Goal: Task Accomplishment & Management: Manage account settings

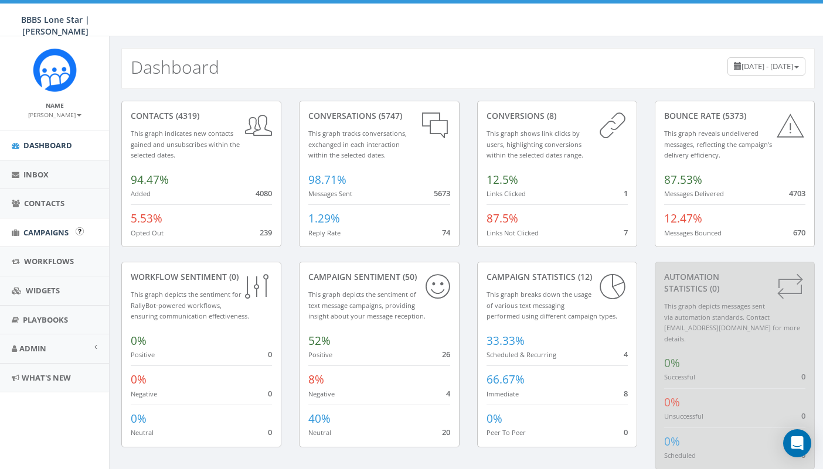
click at [56, 229] on span "Campaigns" at bounding box center [45, 232] width 45 height 11
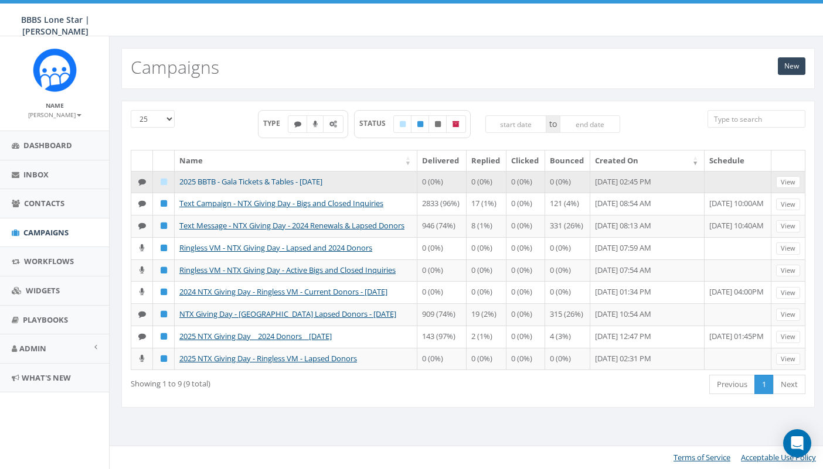
click at [267, 183] on link "2025 BBTB - Gala Tickets & Tables - [DATE]" at bounding box center [250, 181] width 143 height 11
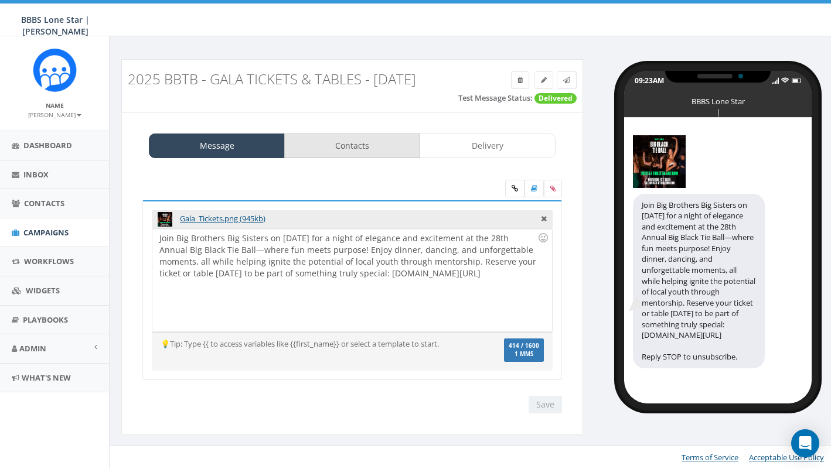
click at [366, 148] on link "Contacts" at bounding box center [352, 146] width 136 height 25
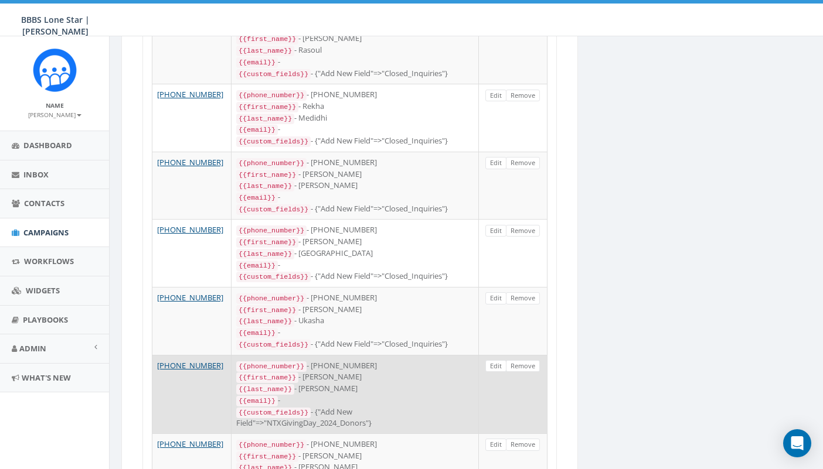
scroll to position [1483, 0]
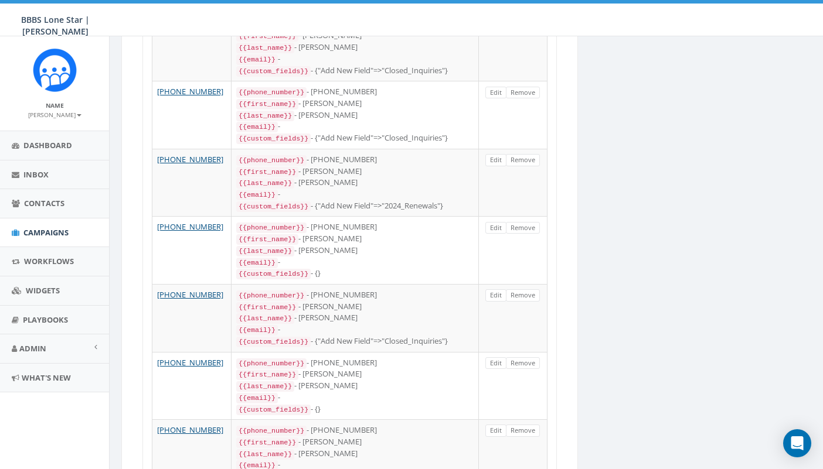
scroll to position [1472, 0]
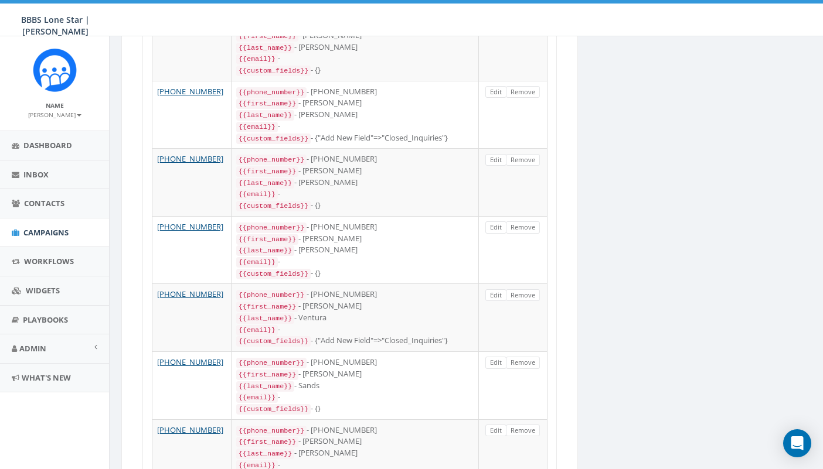
scroll to position [1462, 0]
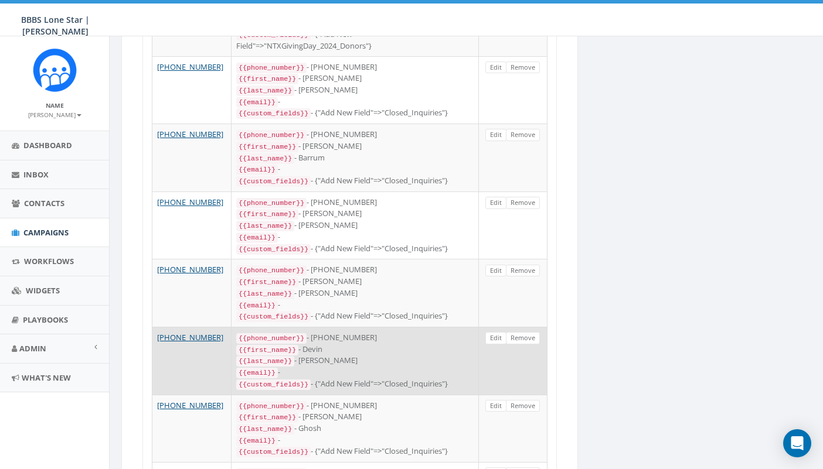
scroll to position [1234, 0]
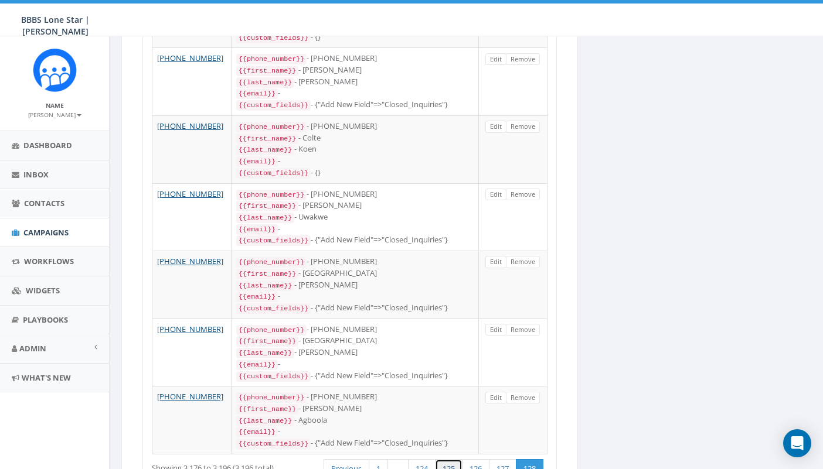
click at [453, 459] on link "125" at bounding box center [449, 468] width 28 height 19
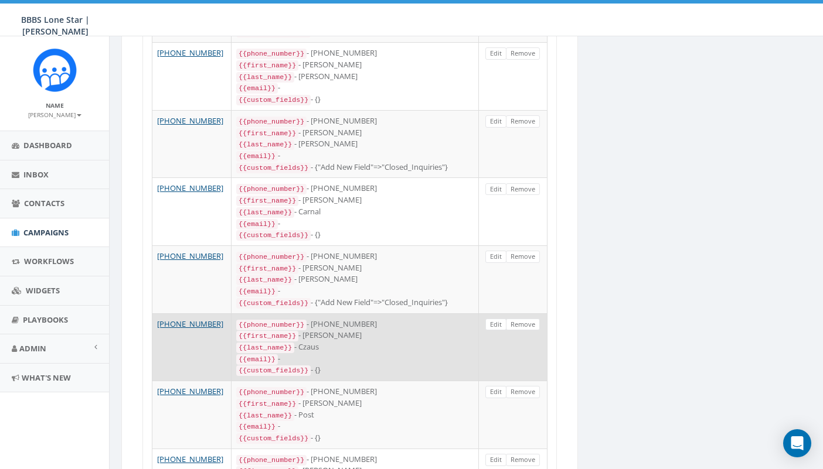
scroll to position [803, 0]
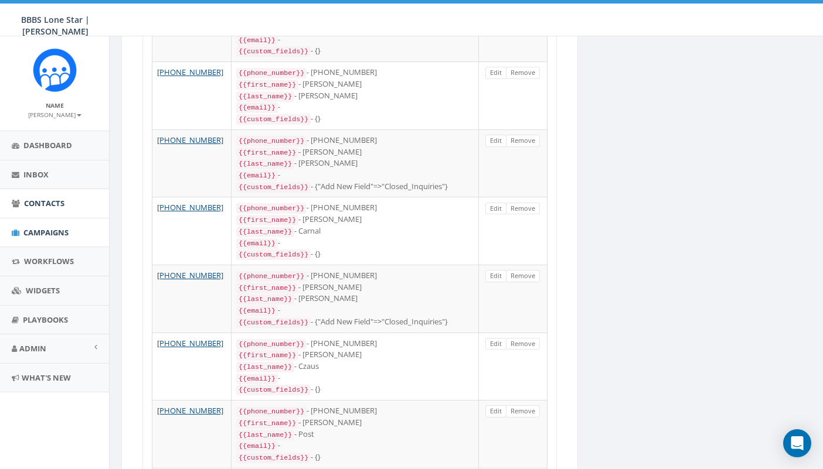
click at [40, 199] on span "Contacts" at bounding box center [44, 203] width 40 height 11
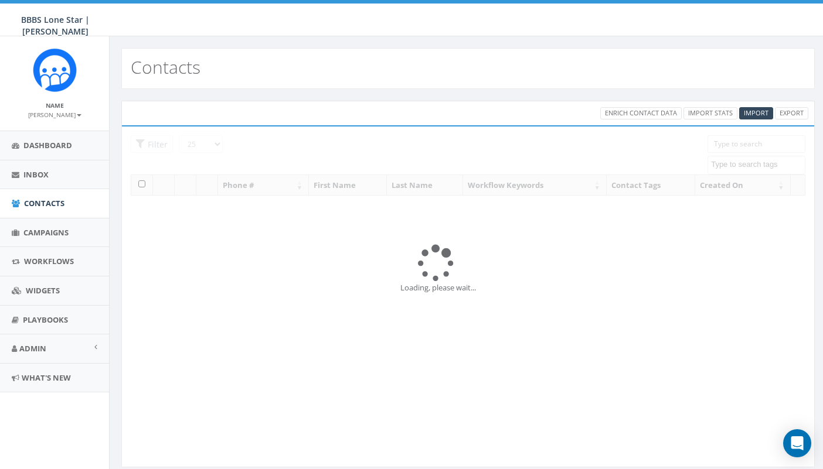
select select
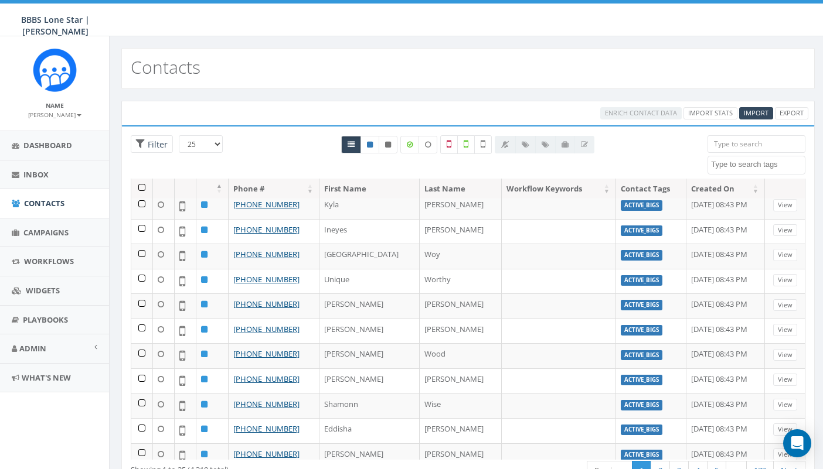
scroll to position [50, 0]
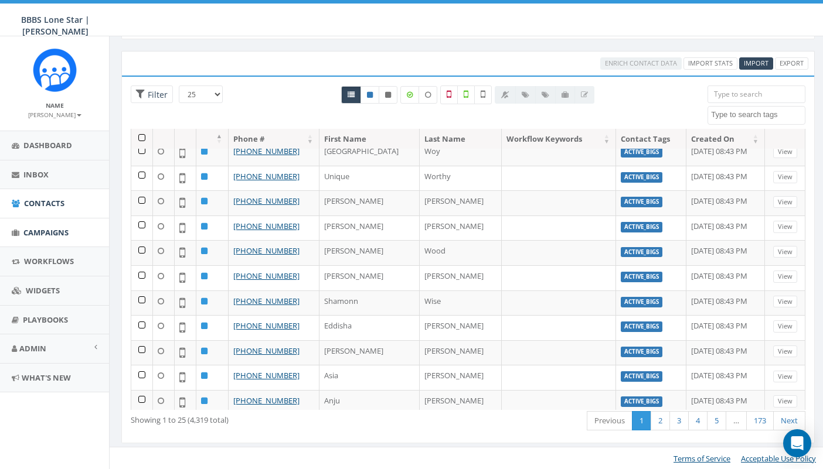
click at [51, 231] on span "Campaigns" at bounding box center [45, 232] width 45 height 11
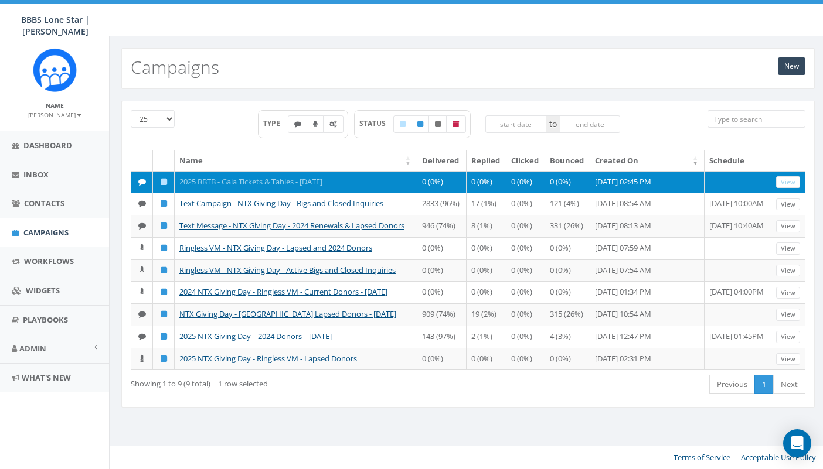
click at [272, 179] on link "2025 BBTB - Gala Tickets & Tables - [DATE]" at bounding box center [250, 181] width 143 height 11
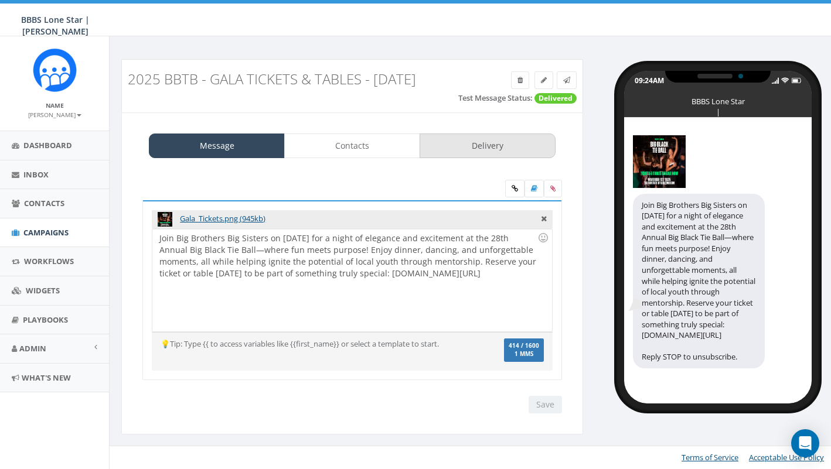
click at [473, 145] on link "Delivery" at bounding box center [487, 146] width 136 height 25
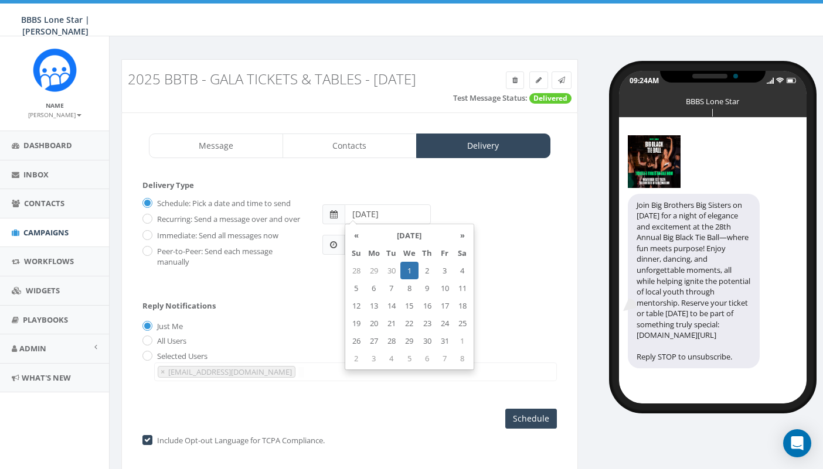
click at [378, 213] on input "2025-10-01" at bounding box center [387, 214] width 86 height 20
click at [388, 271] on td "30" at bounding box center [392, 271] width 18 height 18
type input "2025-09-30"
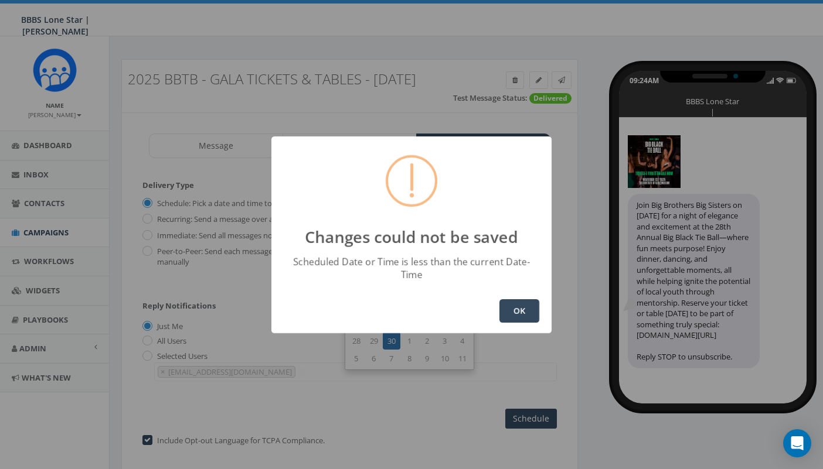
click at [517, 302] on button "OK" at bounding box center [519, 310] width 40 height 23
click at [518, 300] on button "OK" at bounding box center [519, 310] width 40 height 23
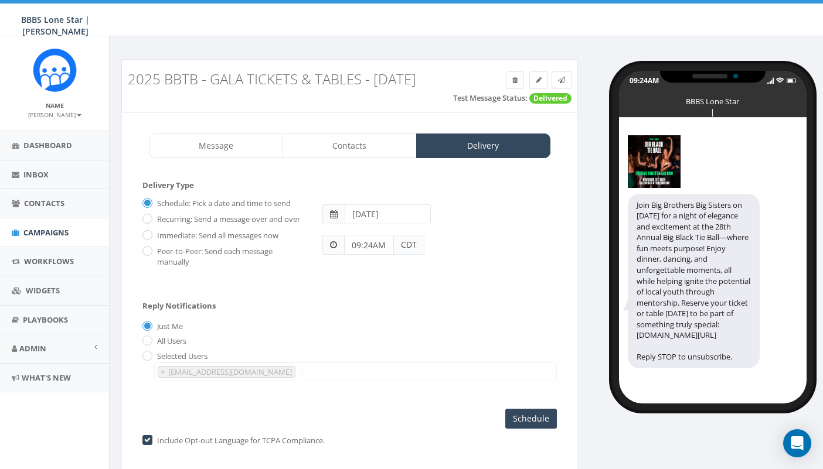
click at [366, 245] on input "09:24AM" at bounding box center [369, 245] width 50 height 20
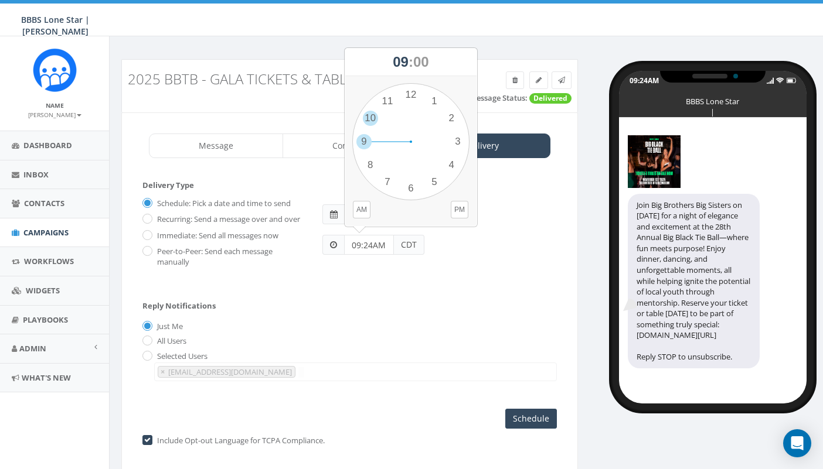
click at [367, 118] on div "1 2 3 4 5 6 7 8 9 10 11 12 00 05 10 15 20 25 30 35 40 45 50 55" at bounding box center [410, 141] width 117 height 117
click at [364, 252] on input "09:24AM" at bounding box center [369, 245] width 50 height 20
click at [357, 245] on input "09:24AM" at bounding box center [369, 245] width 50 height 20
click at [358, 244] on input "09:24AM" at bounding box center [369, 245] width 50 height 20
type input "010:30AM"
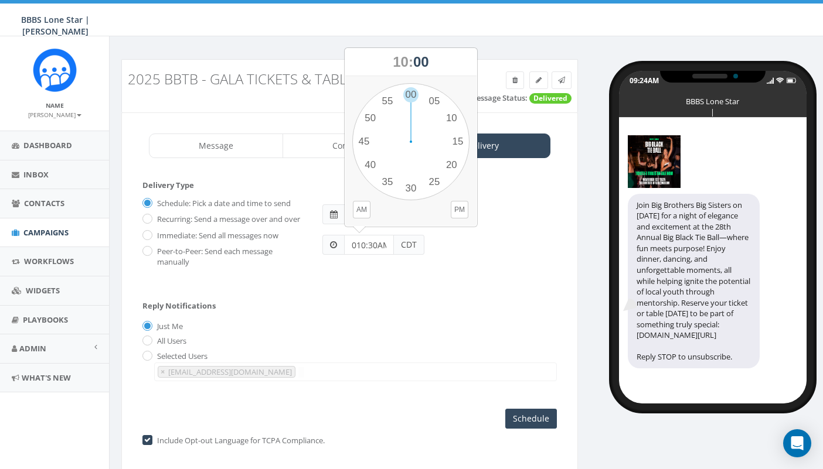
click at [353, 290] on div "Reply Notifications Just Me All Users Selected Users ayoung@bbbstx.org × ayoung…" at bounding box center [349, 338] width 414 height 97
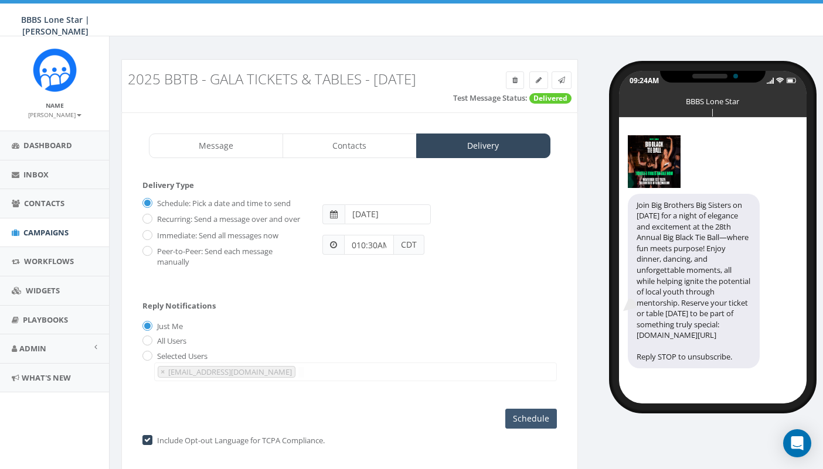
click at [541, 418] on input "Schedule" at bounding box center [531, 419] width 52 height 20
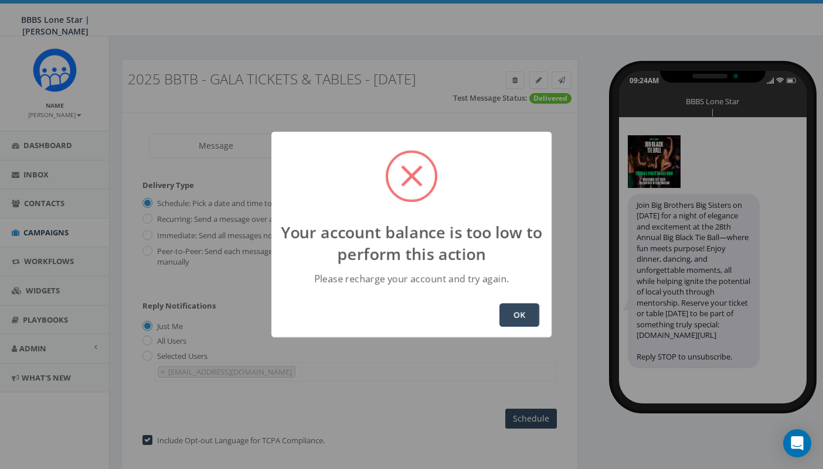
click at [524, 308] on button "OK" at bounding box center [519, 314] width 40 height 23
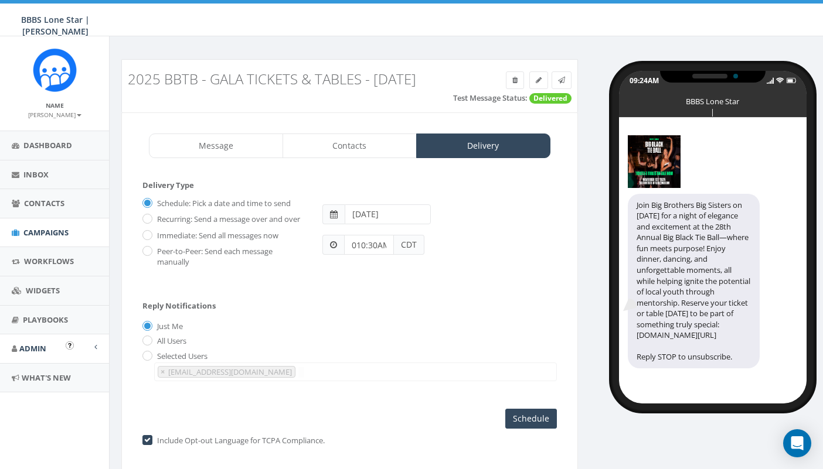
click at [34, 343] on span "Admin" at bounding box center [32, 348] width 27 height 11
click at [55, 369] on link "Account" at bounding box center [54, 375] width 109 height 23
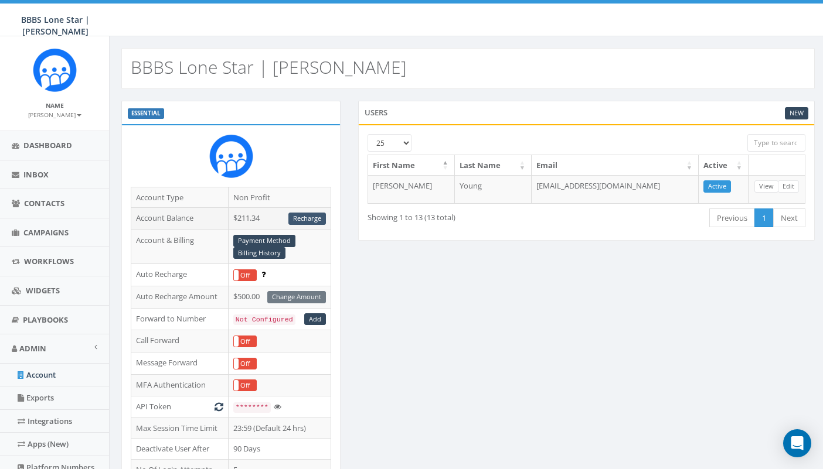
click at [305, 220] on link "Recharge" at bounding box center [306, 219] width 37 height 12
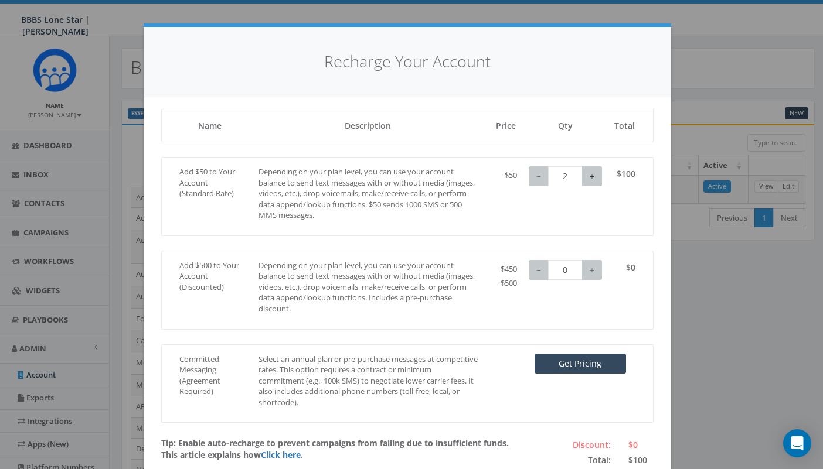
click at [591, 178] on button "+" at bounding box center [592, 176] width 20 height 20
type input "2"
click at [534, 173] on button "−" at bounding box center [538, 176] width 20 height 20
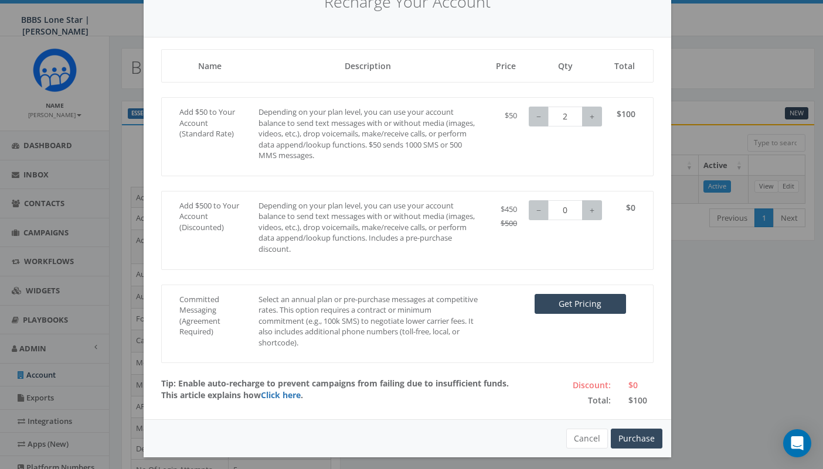
scroll to position [96, 0]
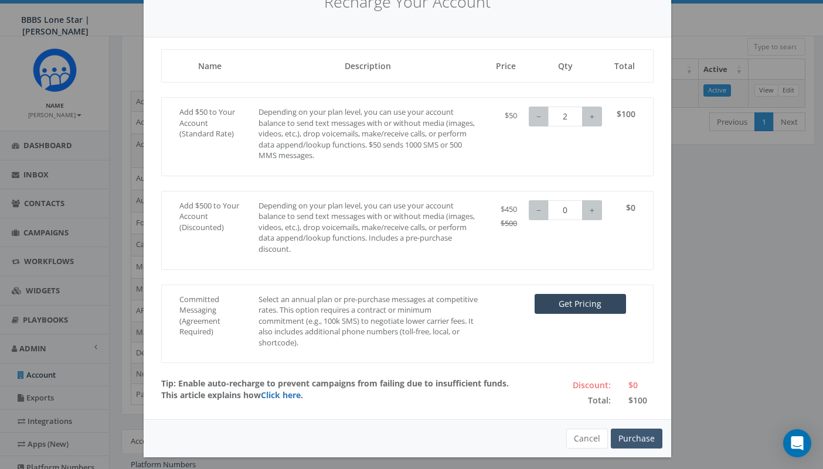
click at [633, 434] on button "Purchase" at bounding box center [636, 439] width 52 height 20
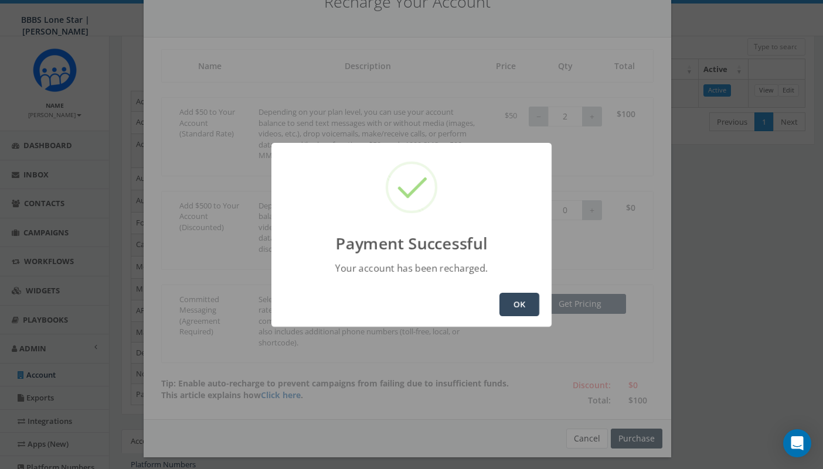
click at [521, 306] on button "OK" at bounding box center [519, 304] width 40 height 23
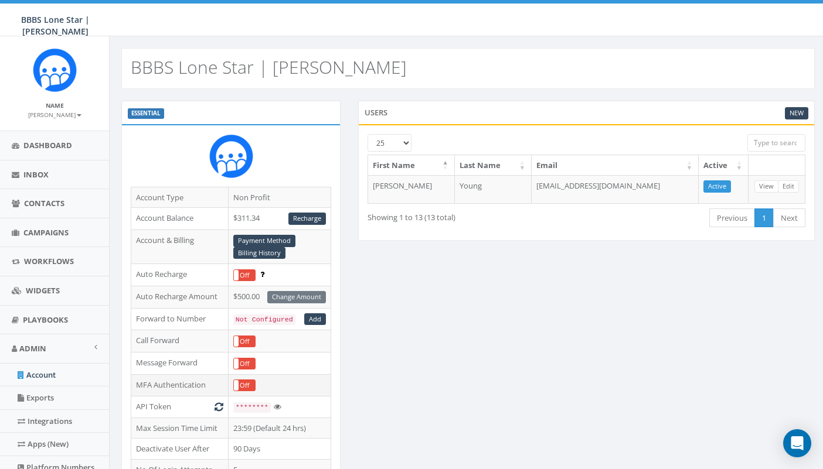
scroll to position [96, 0]
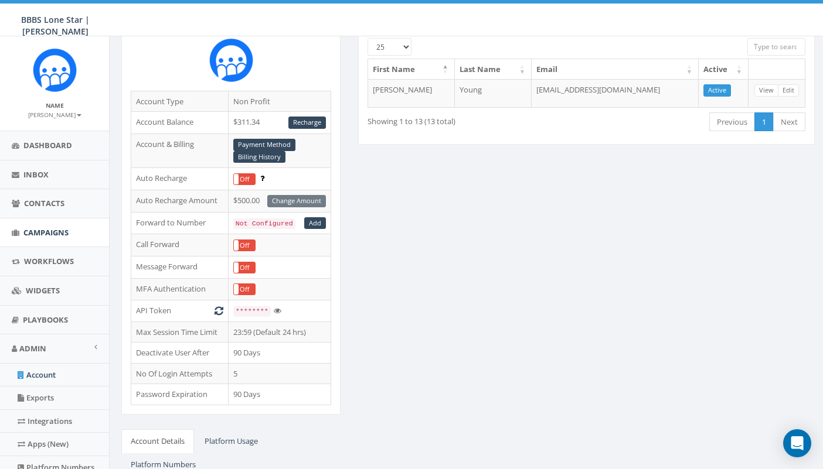
click at [48, 233] on span "Campaigns" at bounding box center [45, 232] width 45 height 11
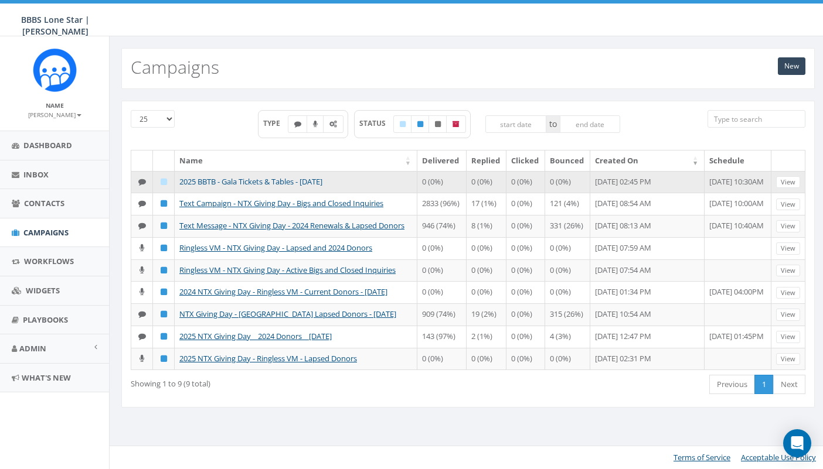
click at [261, 183] on link "2025 BBTB - Gala Tickets & Tables - [DATE]" at bounding box center [250, 181] width 143 height 11
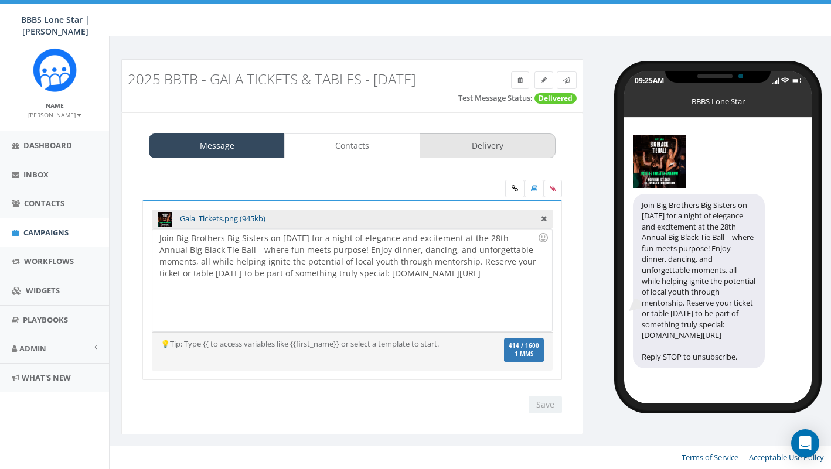
click at [489, 148] on link "Delivery" at bounding box center [487, 146] width 136 height 25
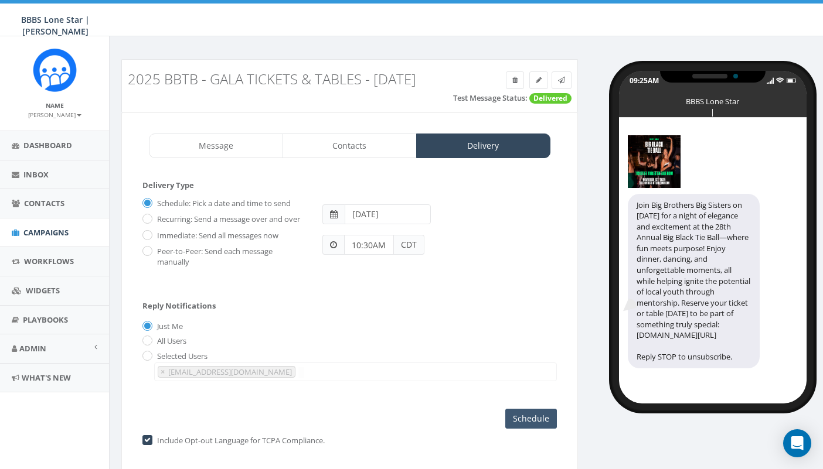
click at [530, 417] on input "Schedule" at bounding box center [531, 419] width 52 height 20
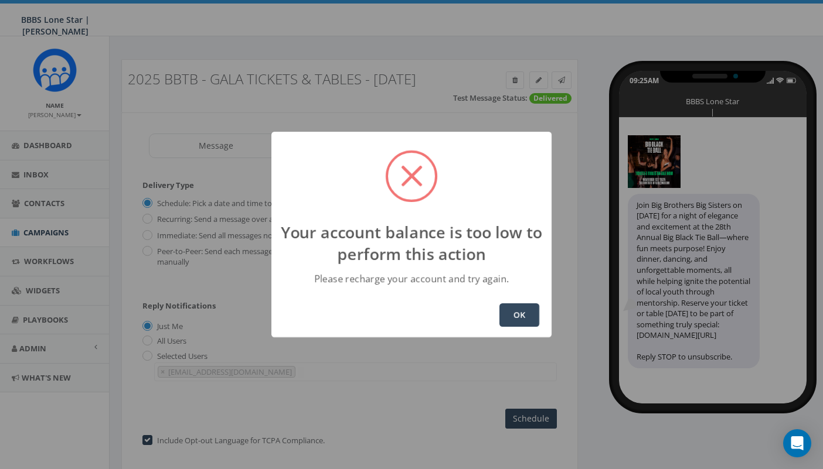
click at [522, 315] on button "OK" at bounding box center [519, 314] width 40 height 23
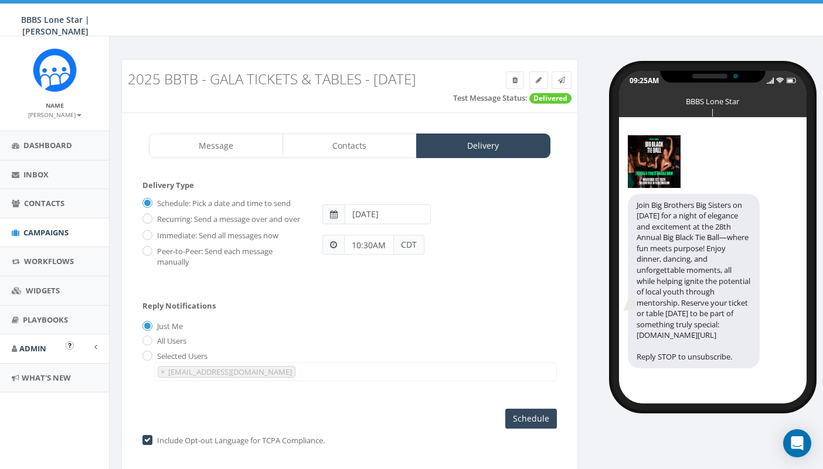
click at [33, 346] on span "Admin" at bounding box center [32, 348] width 27 height 11
click at [39, 373] on link "Account" at bounding box center [54, 375] width 109 height 23
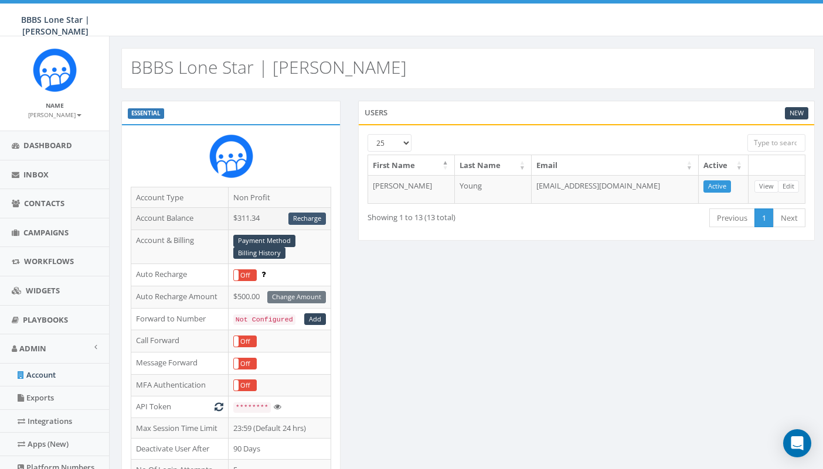
click at [306, 219] on link "Recharge" at bounding box center [306, 219] width 37 height 12
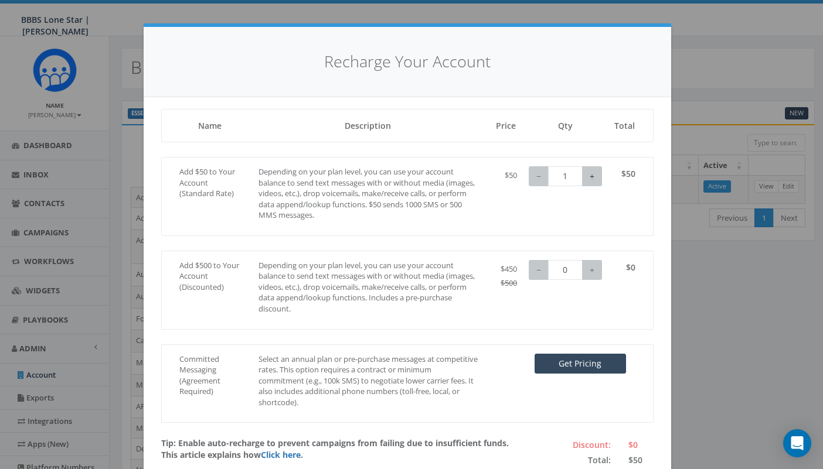
type input "2"
click at [589, 179] on button "+" at bounding box center [592, 176] width 20 height 20
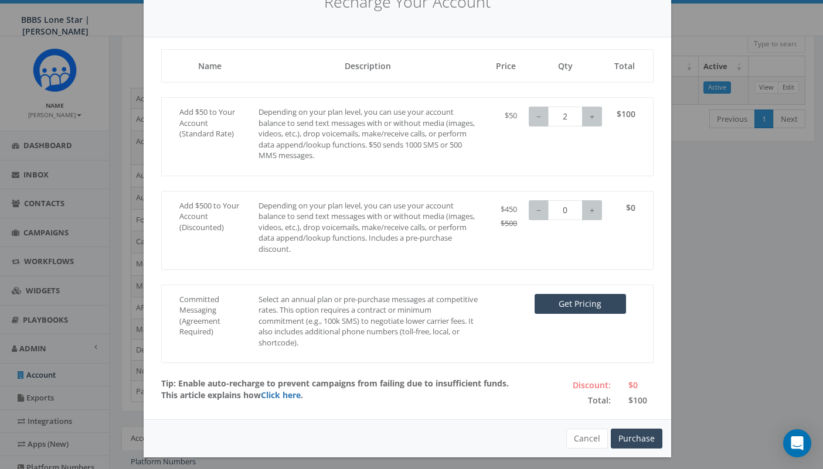
scroll to position [189, 0]
click at [634, 436] on button "Purchase" at bounding box center [636, 439] width 52 height 20
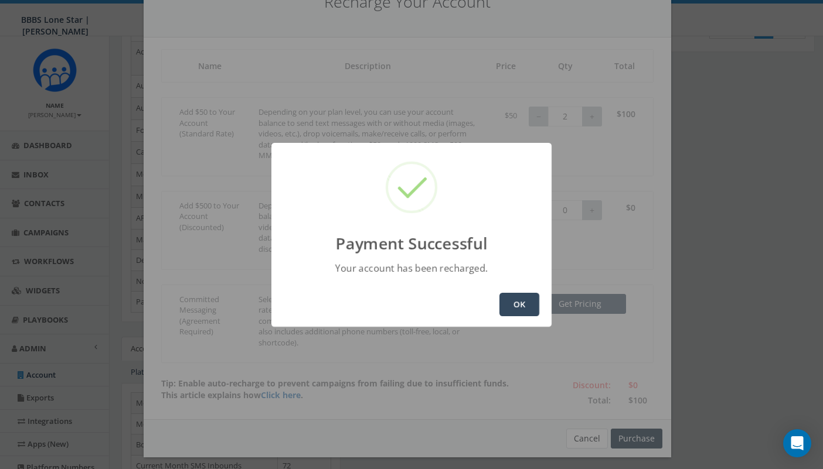
click at [524, 303] on button "OK" at bounding box center [519, 304] width 40 height 23
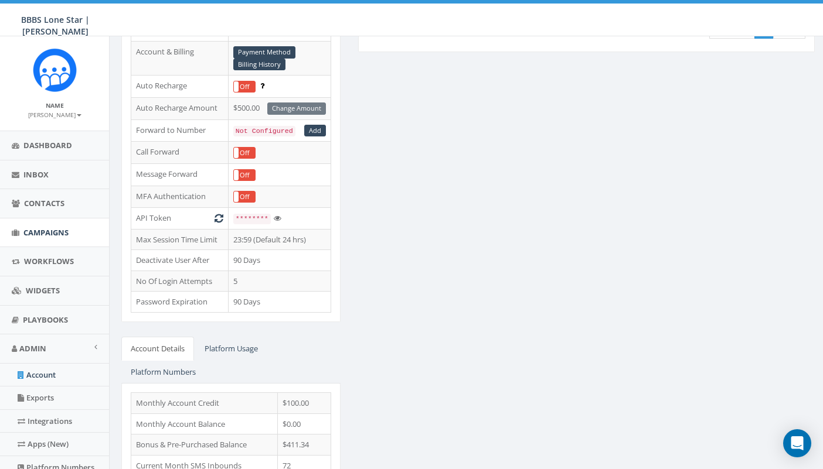
click at [52, 230] on span "Campaigns" at bounding box center [45, 232] width 45 height 11
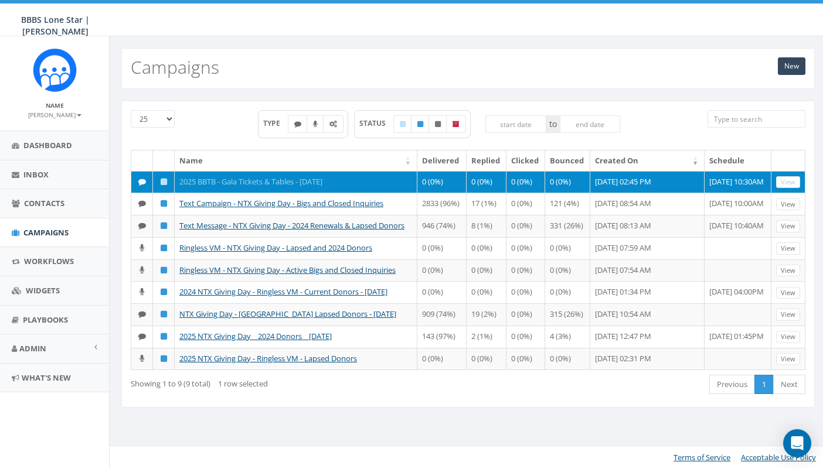
click at [265, 183] on link "2025 BBTB - Gala Tickets & Tables - [DATE]" at bounding box center [250, 181] width 143 height 11
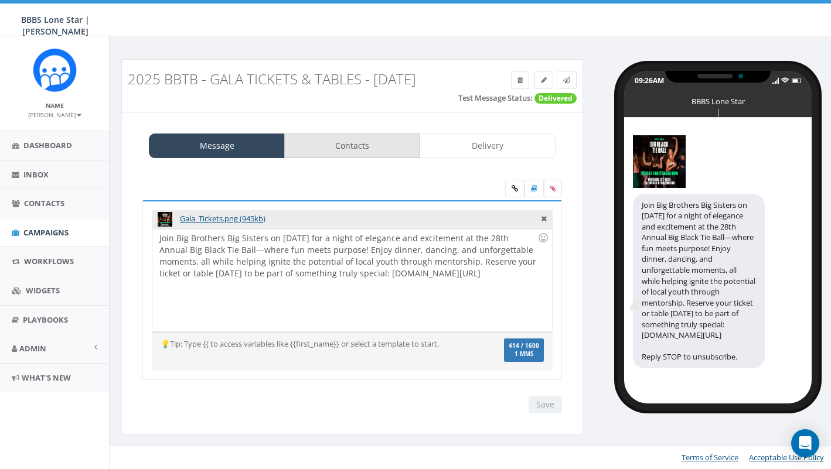
click at [352, 141] on link "Contacts" at bounding box center [352, 146] width 136 height 25
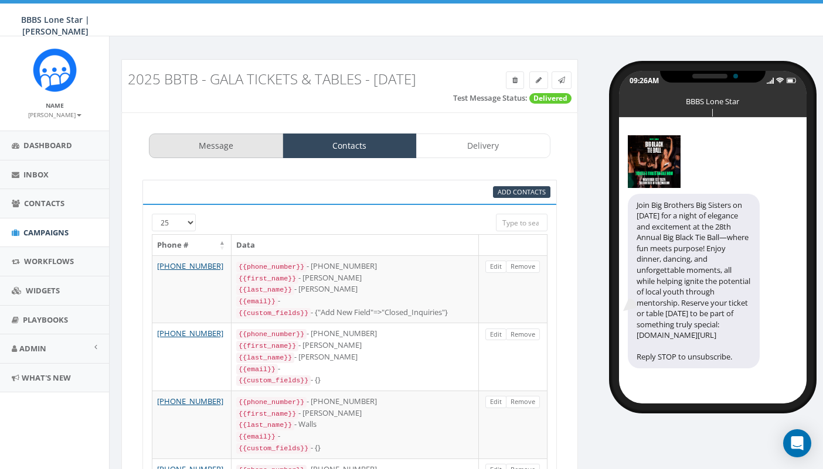
click at [253, 142] on link "Message" at bounding box center [216, 146] width 134 height 25
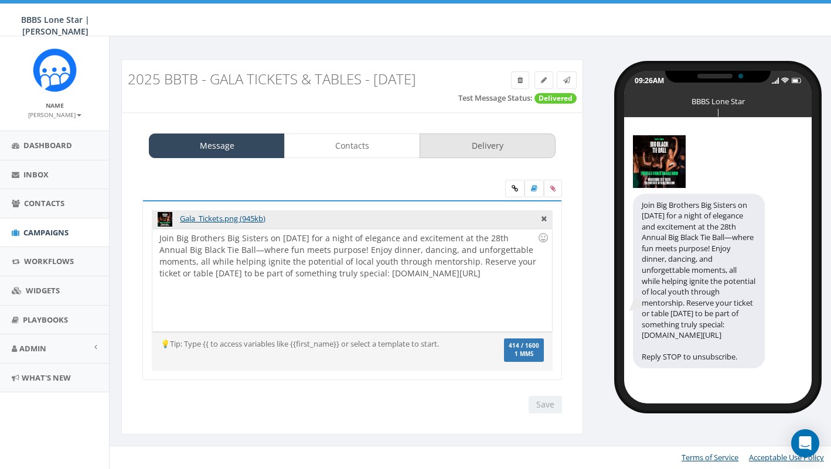
click at [516, 141] on link "Delivery" at bounding box center [487, 146] width 136 height 25
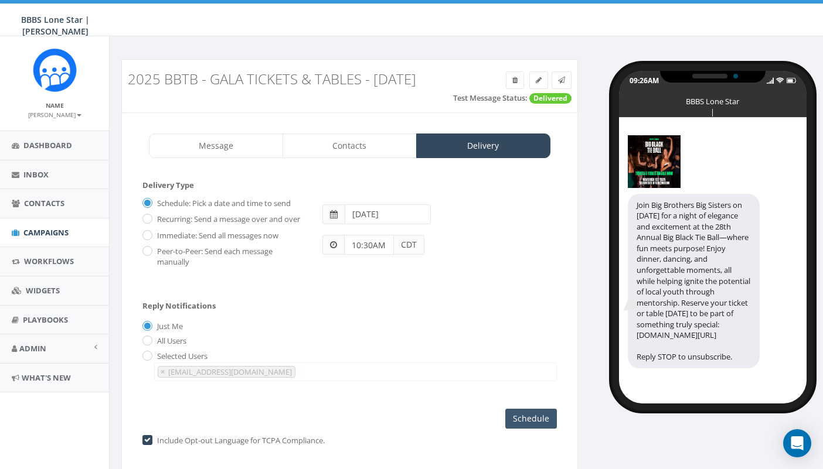
click at [538, 413] on input "Schedule" at bounding box center [531, 419] width 52 height 20
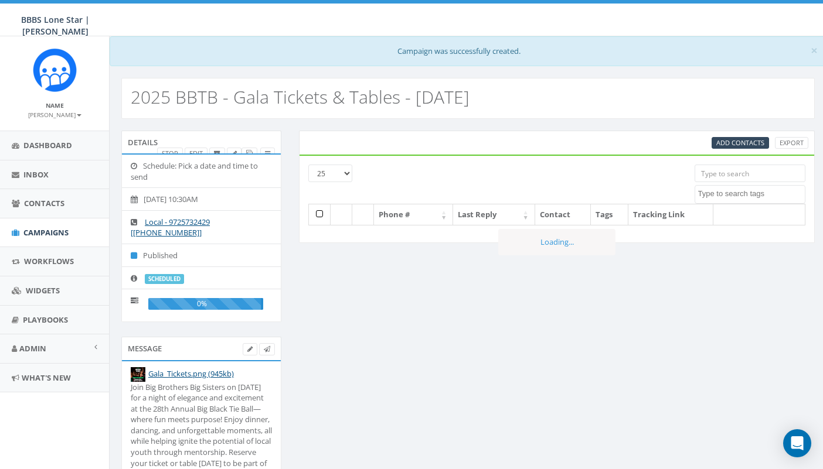
select select
